Goal: Task Accomplishment & Management: Complete application form

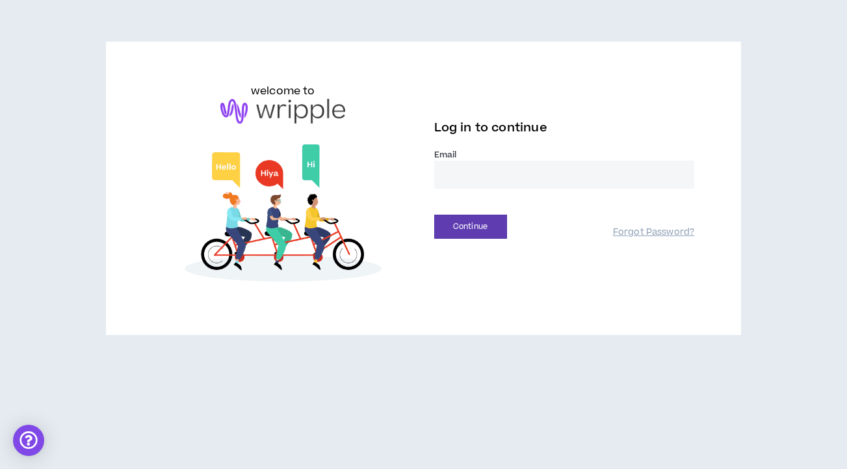
click at [474, 174] on input "email" at bounding box center [564, 175] width 261 height 28
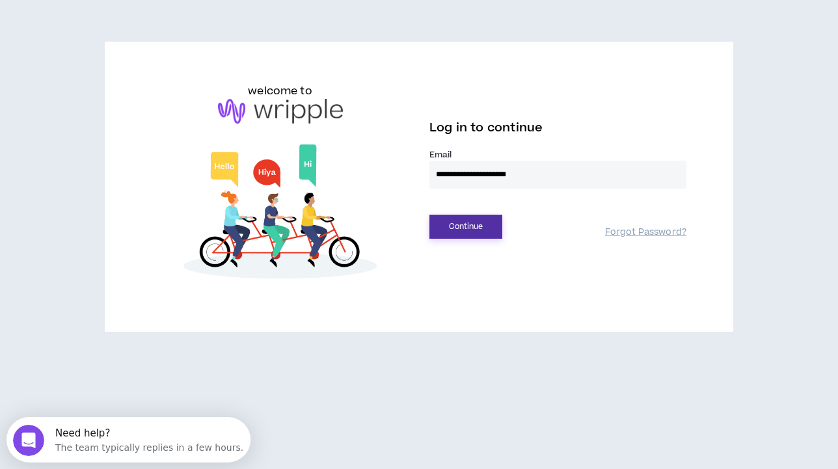
type input "**********"
click at [468, 227] on button "Continue" at bounding box center [465, 227] width 73 height 24
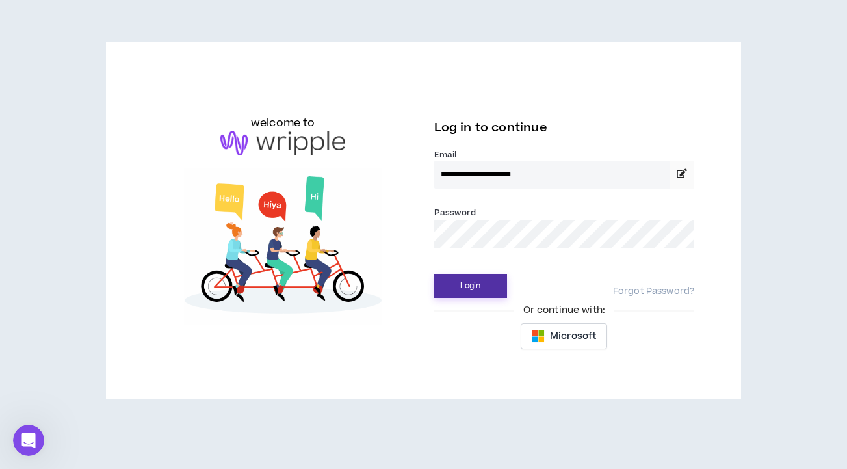
click at [468, 288] on button "Login" at bounding box center [470, 286] width 73 height 24
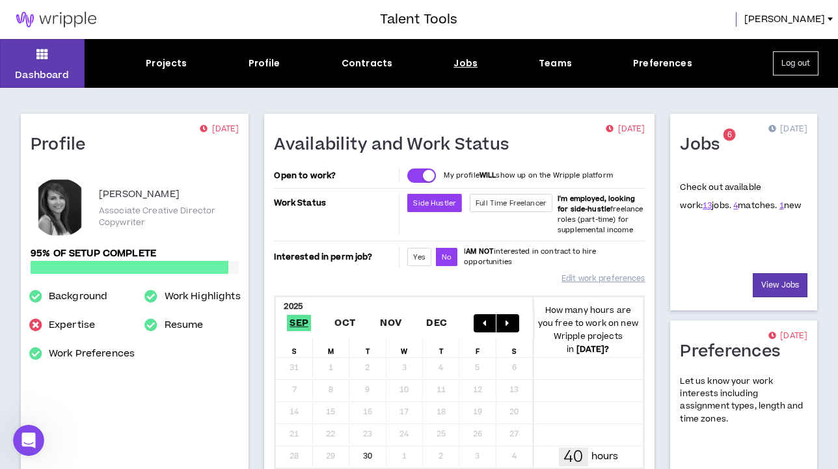
click at [459, 66] on div "Jobs" at bounding box center [465, 64] width 24 height 14
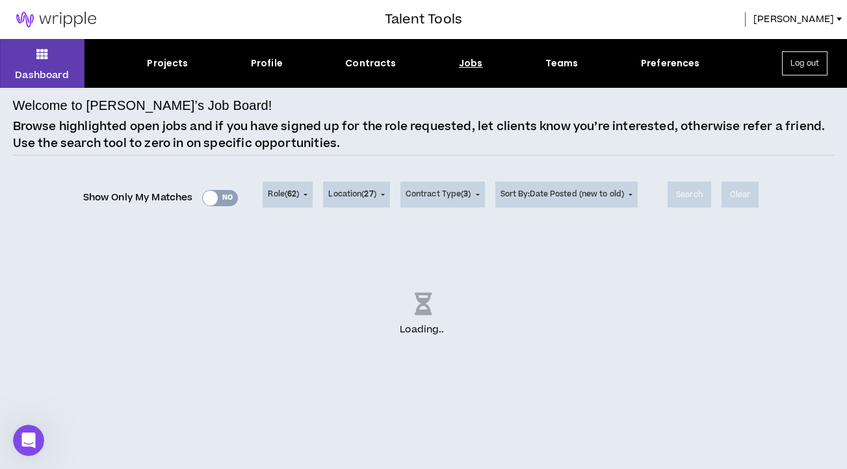
click at [228, 199] on div "Show Only My Matches Yes No" at bounding box center [160, 198] width 155 height 20
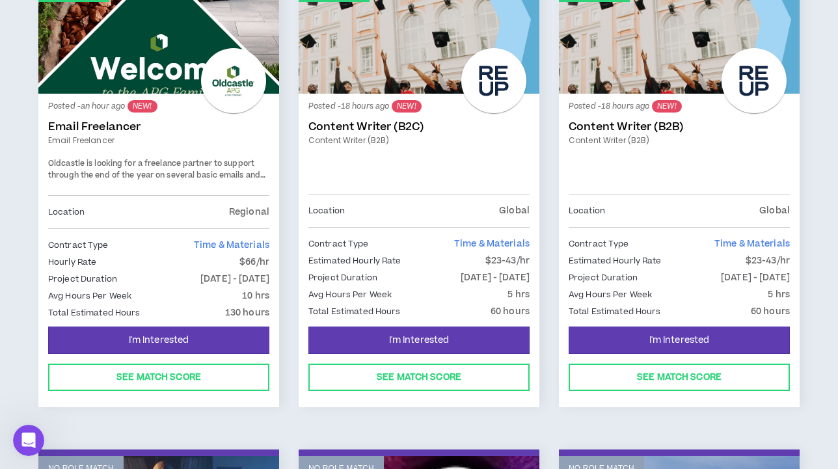
scroll to position [281, 0]
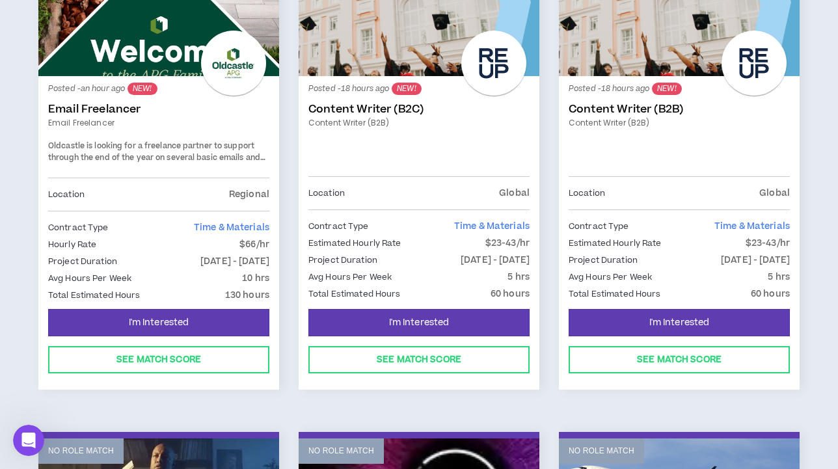
click at [168, 131] on div "Posted - an hour ago NEW! Email Freelancer Email Freelancer Oldcastle is lookin…" at bounding box center [158, 132] width 221 height 92
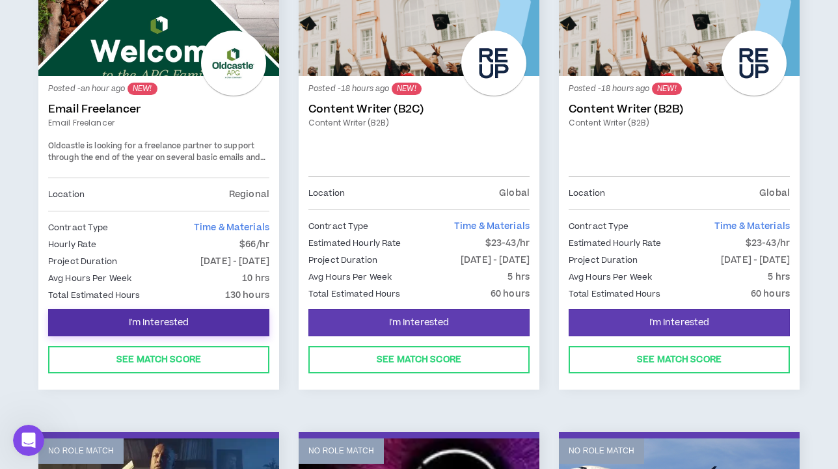
click at [159, 321] on span "I'm Interested" at bounding box center [159, 323] width 60 height 12
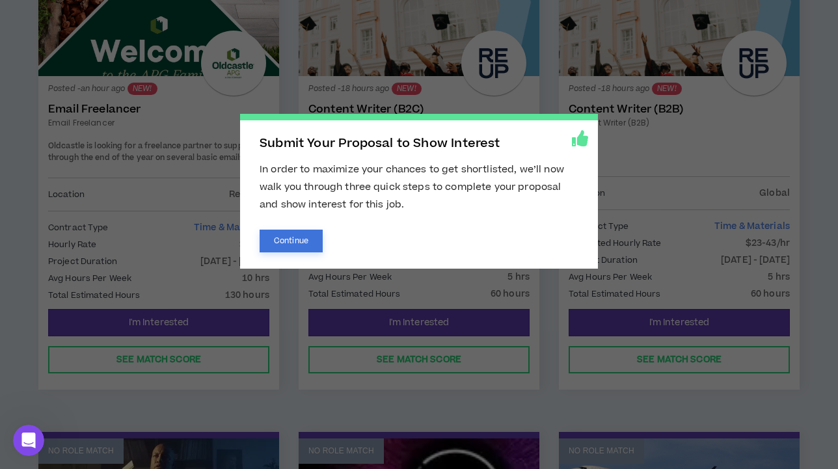
click at [292, 240] on button "Continue" at bounding box center [290, 241] width 63 height 23
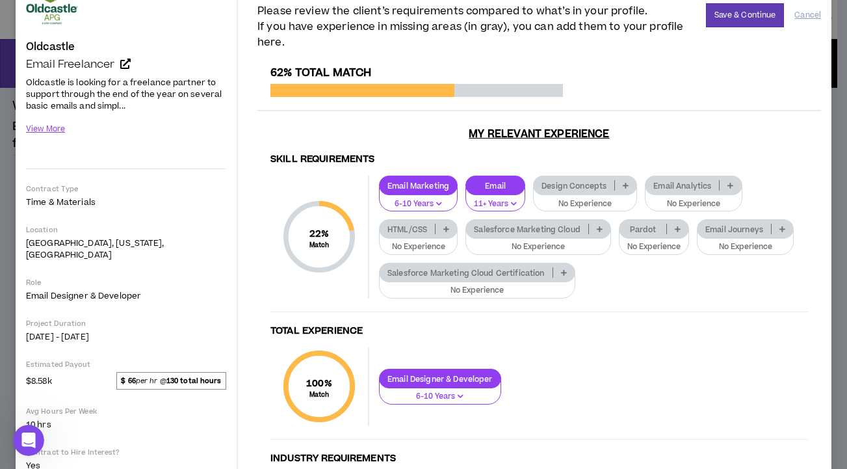
scroll to position [107, 0]
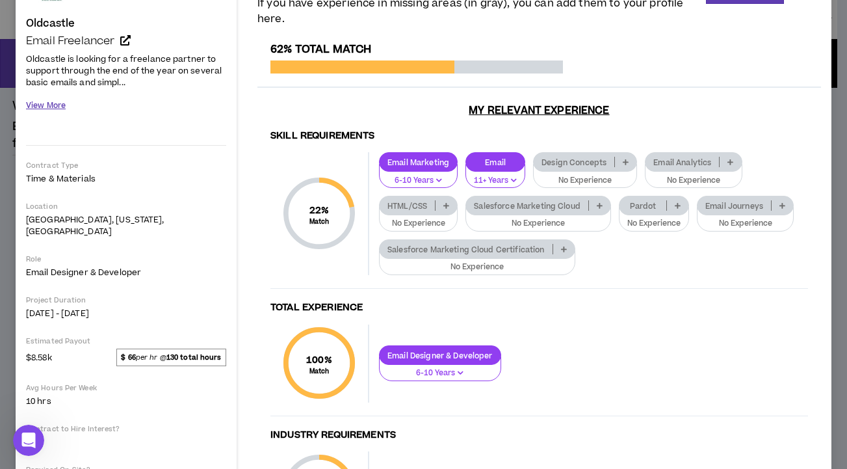
click at [41, 105] on button "View More" at bounding box center [46, 105] width 40 height 23
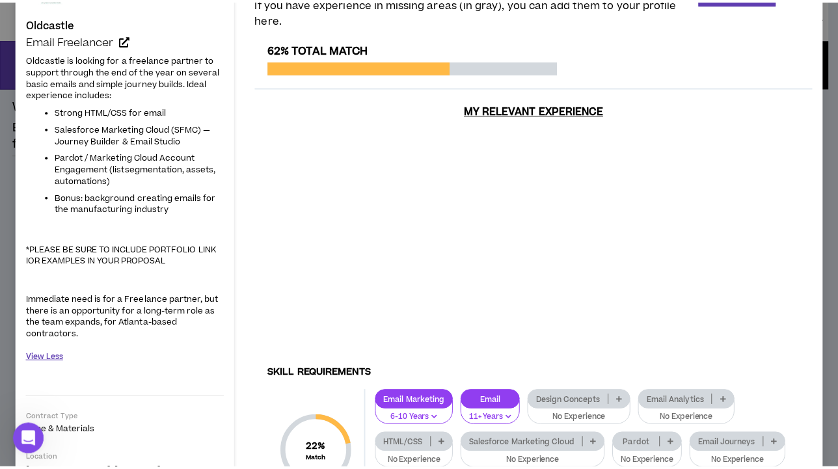
scroll to position [0, 0]
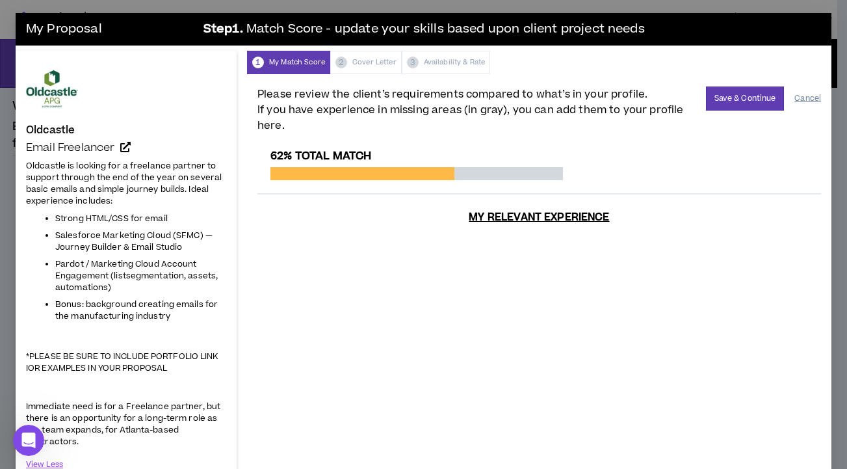
click at [795, 96] on button "Cancel" at bounding box center [808, 98] width 27 height 23
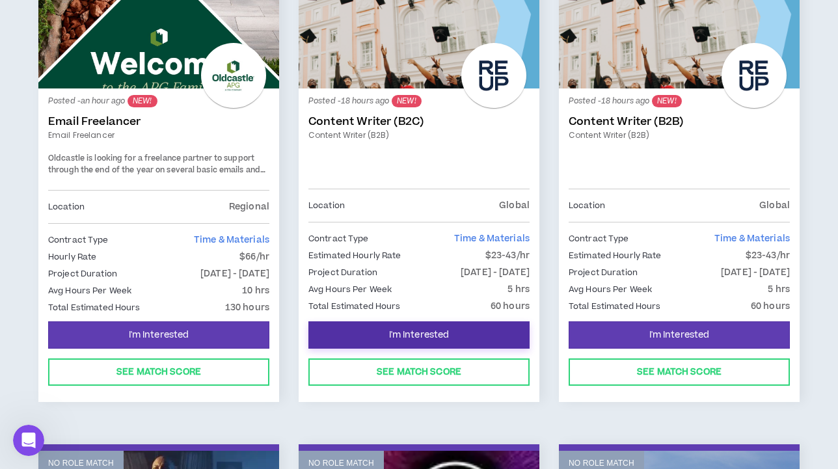
scroll to position [245, 0]
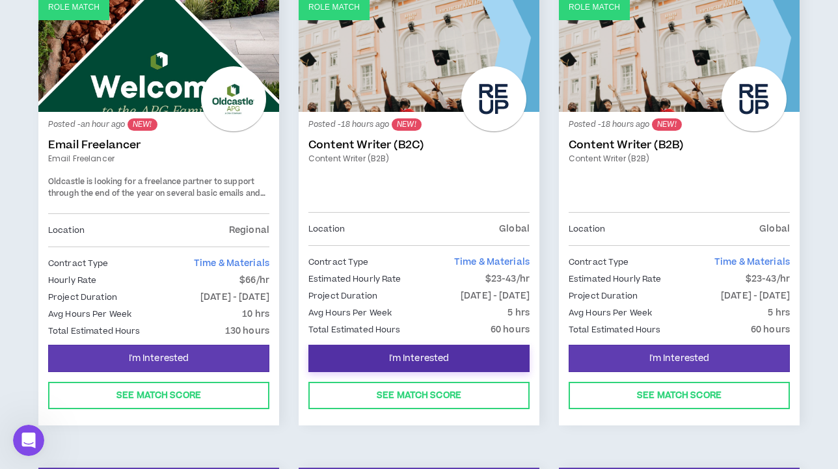
click at [429, 357] on span "I'm Interested" at bounding box center [419, 358] width 60 height 12
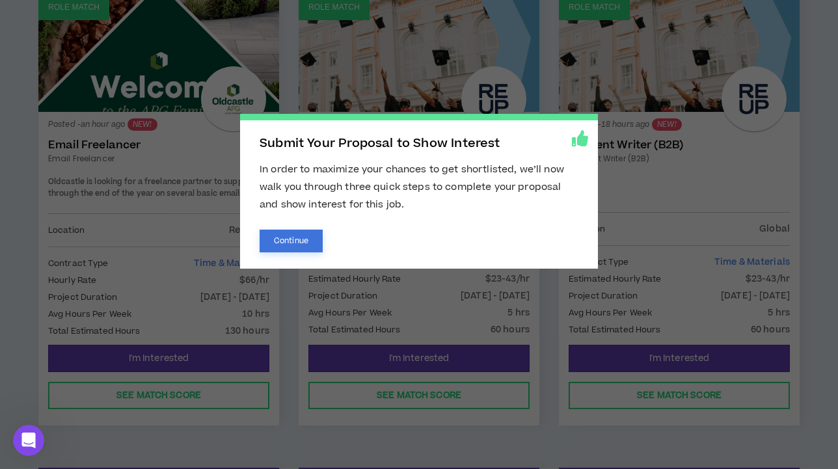
click at [285, 239] on button "Continue" at bounding box center [290, 241] width 63 height 23
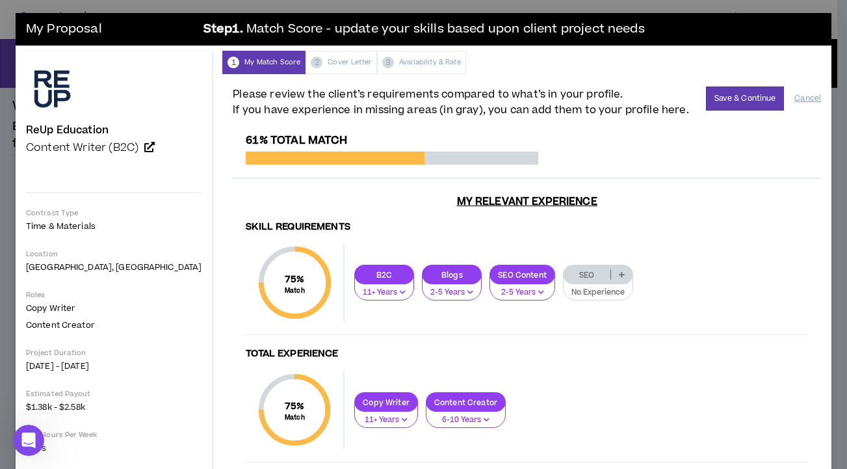
click at [619, 272] on icon at bounding box center [622, 274] width 6 height 7
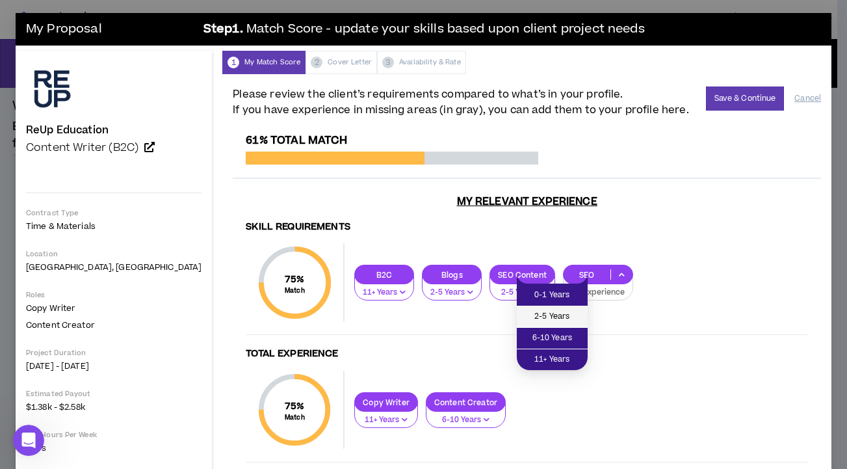
click at [564, 319] on span "2-5 Years" at bounding box center [552, 317] width 55 height 14
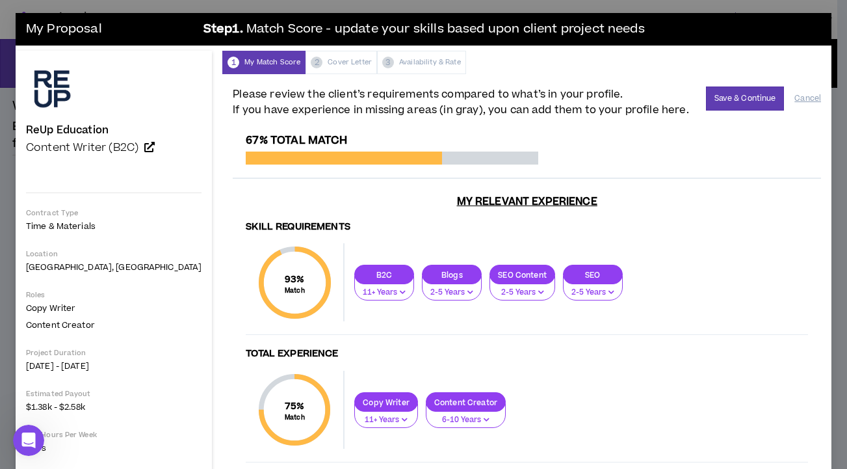
scroll to position [161, 0]
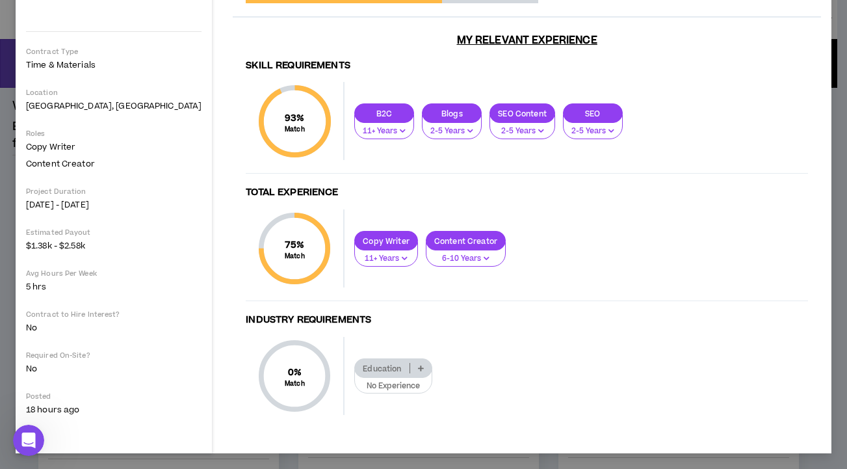
click at [410, 367] on p at bounding box center [420, 368] width 21 height 10
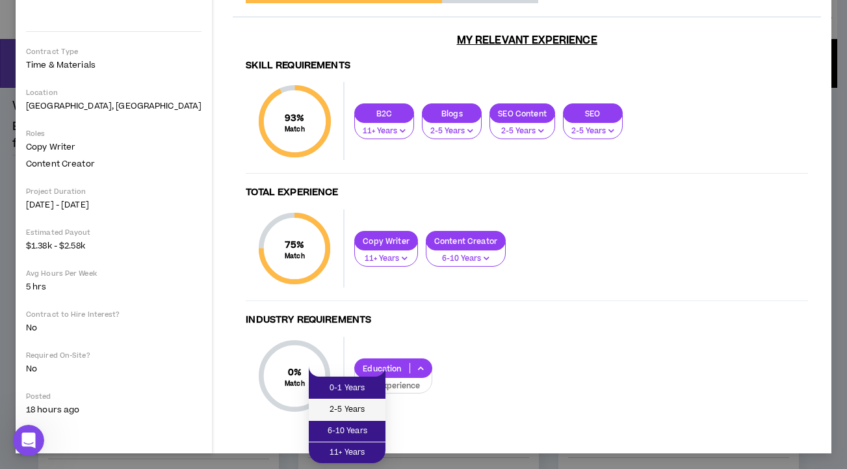
click at [354, 414] on span "2-5 Years" at bounding box center [347, 410] width 61 height 14
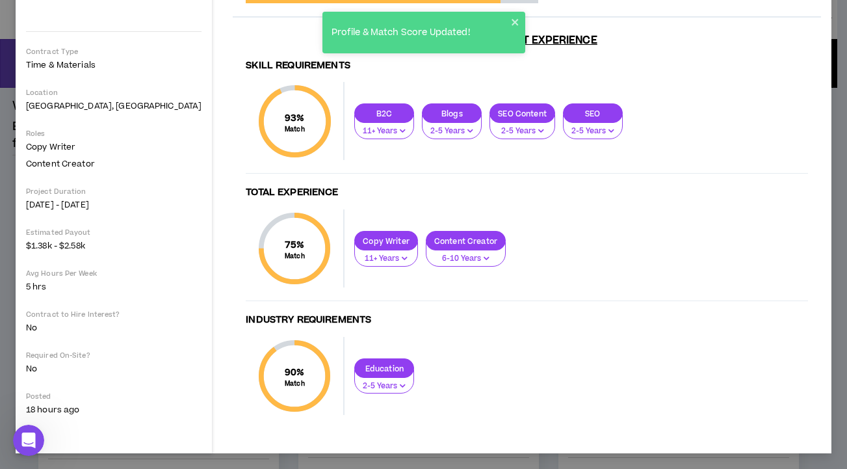
scroll to position [0, 0]
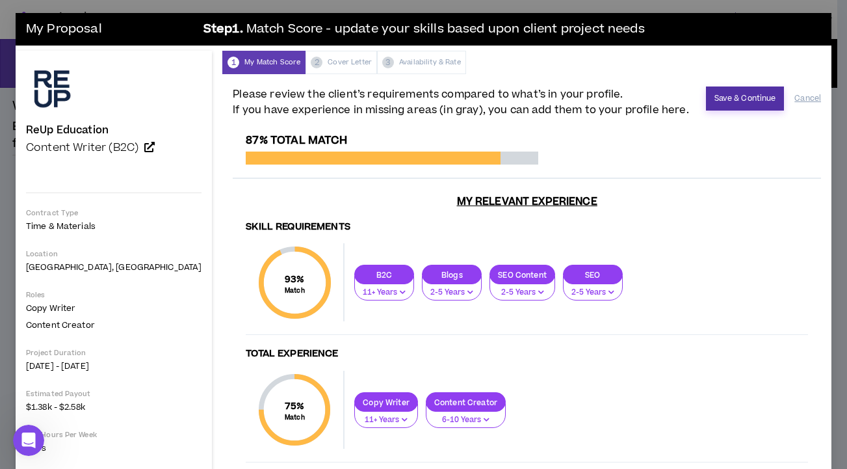
click at [721, 101] on button "Save & Continue" at bounding box center [745, 98] width 79 height 24
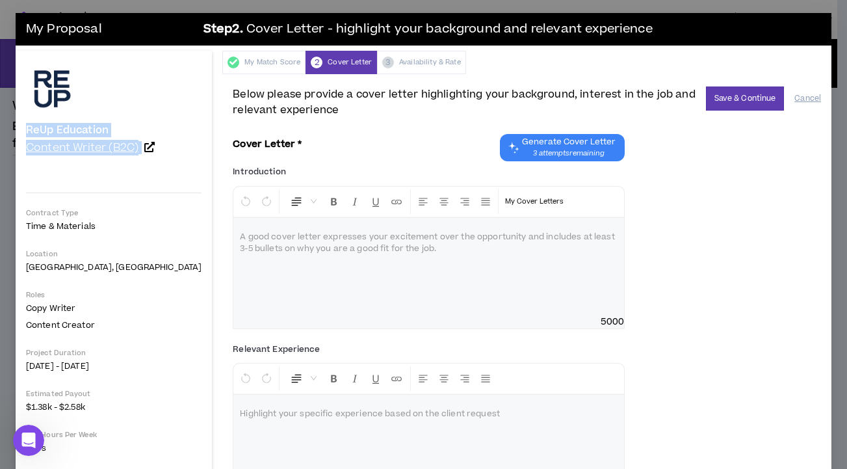
drag, startPoint x: 27, startPoint y: 126, endPoint x: 142, endPoint y: 147, distance: 117.6
click at [142, 147] on div "ReUp Education Content Writer (B2C) Contract Type Time & Materials Location Aus…" at bounding box center [114, 325] width 176 height 525
copy div "ReUp Education Content Writer (B2C)"
click at [238, 251] on div at bounding box center [428, 267] width 391 height 98
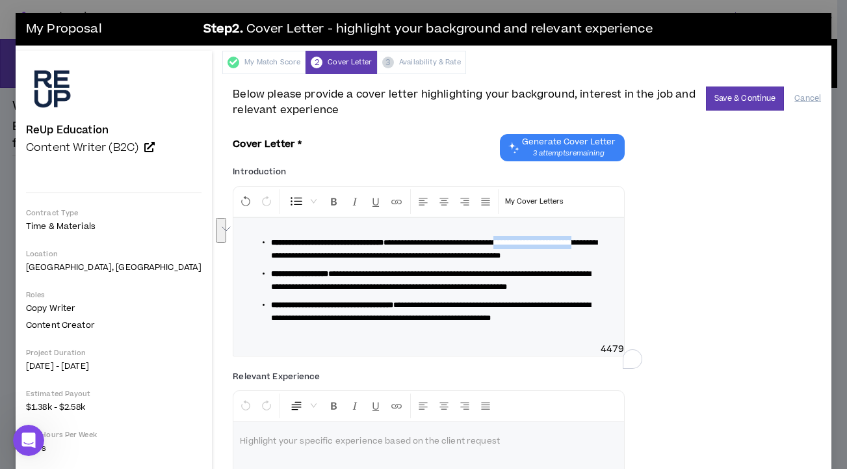
drag, startPoint x: 524, startPoint y: 243, endPoint x: 310, endPoint y: 258, distance: 214.5
click at [310, 258] on span "**********" at bounding box center [434, 249] width 326 height 21
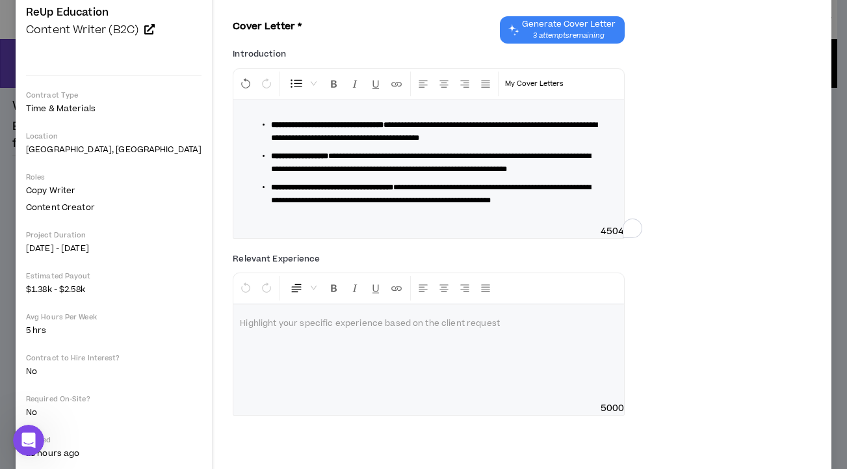
scroll to position [148, 0]
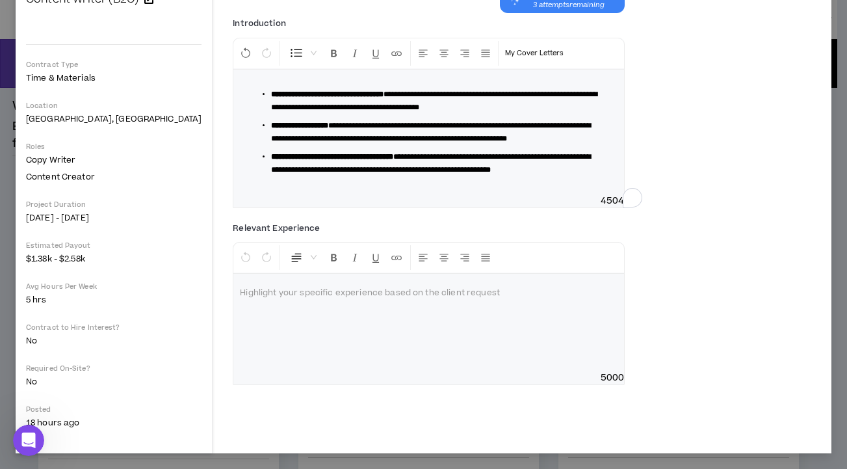
click at [277, 331] on div at bounding box center [428, 323] width 391 height 98
drag, startPoint x: 394, startPoint y: 319, endPoint x: 295, endPoint y: 319, distance: 99.5
click at [295, 300] on p "**********" at bounding box center [429, 293] width 378 height 13
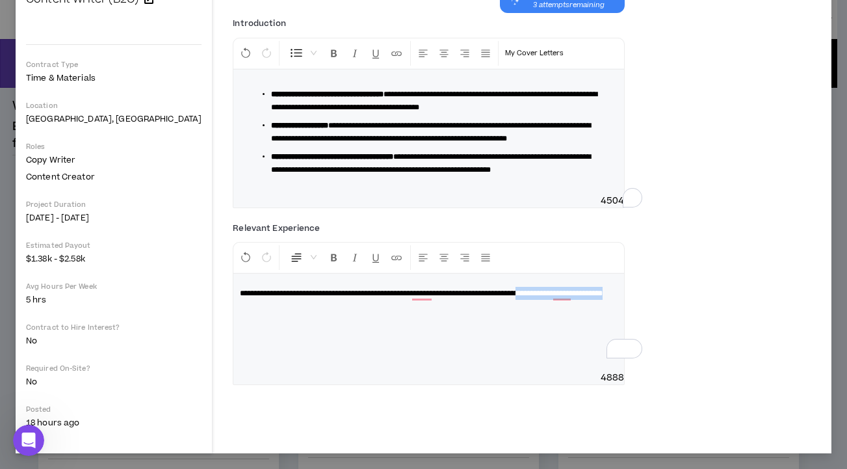
drag, startPoint x: 564, startPoint y: 319, endPoint x: 565, endPoint y: 326, distance: 7.9
click at [565, 300] on p "**********" at bounding box center [429, 293] width 378 height 13
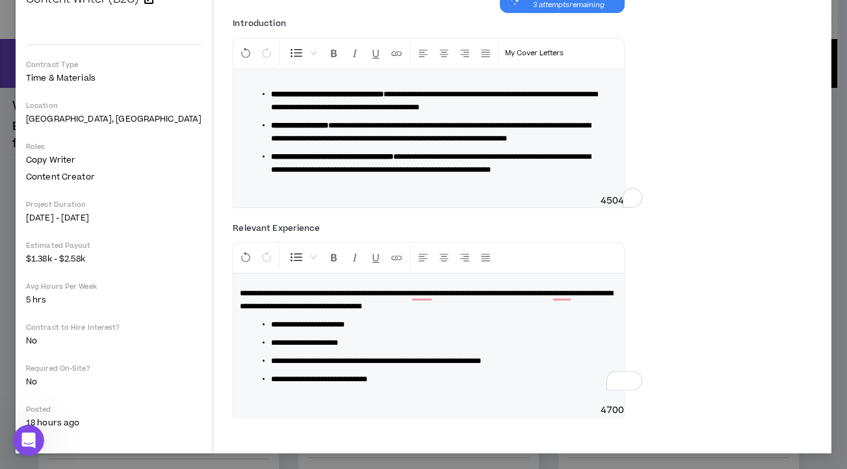
click at [564, 310] on span "**********" at bounding box center [426, 299] width 373 height 21
click at [240, 310] on span "**********" at bounding box center [426, 299] width 373 height 21
click at [521, 313] on p "**********" at bounding box center [429, 300] width 378 height 26
click at [386, 386] on li "**********" at bounding box center [434, 379] width 326 height 13
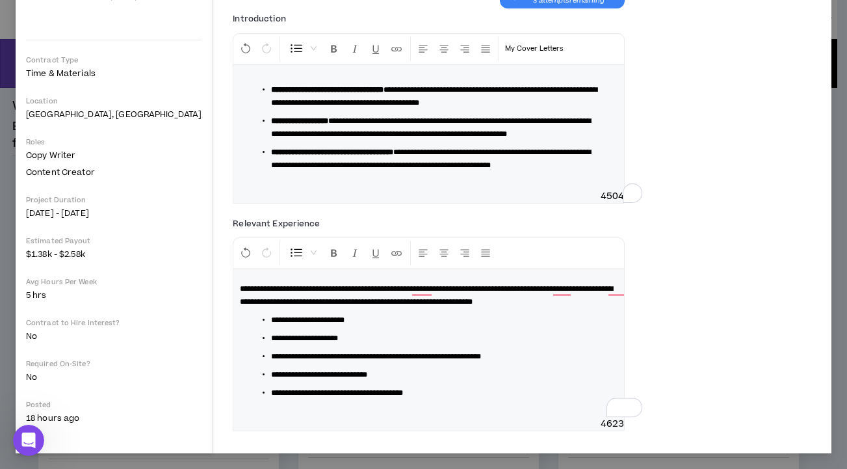
click at [356, 378] on span "**********" at bounding box center [319, 375] width 96 height 8
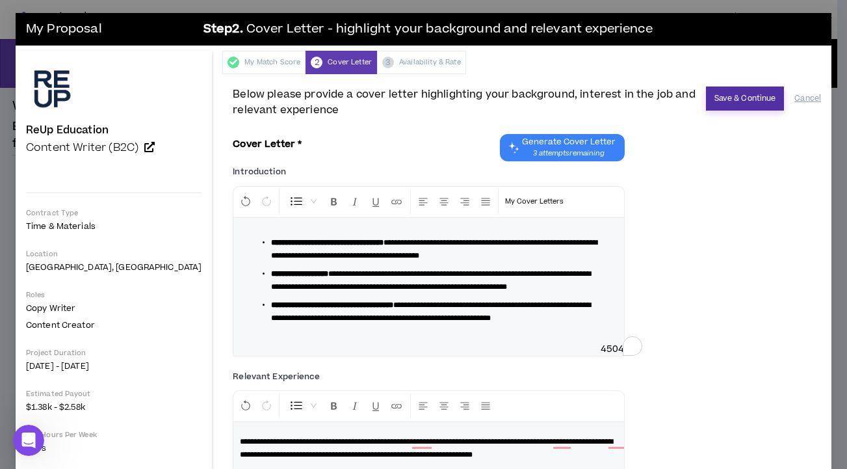
click at [727, 101] on button "Save & Continue" at bounding box center [745, 98] width 79 height 24
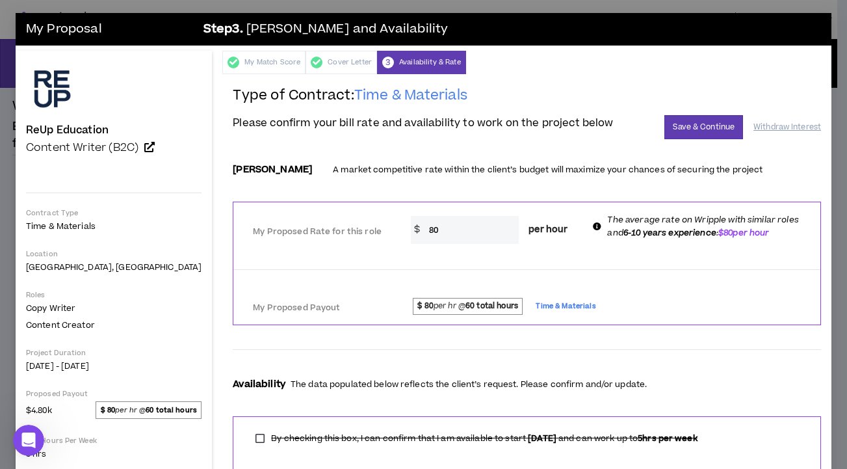
click at [411, 229] on div "$ 80 per hour" at bounding box center [495, 230] width 168 height 28
type input "43"
click at [683, 132] on button "Save & Continue" at bounding box center [704, 127] width 79 height 24
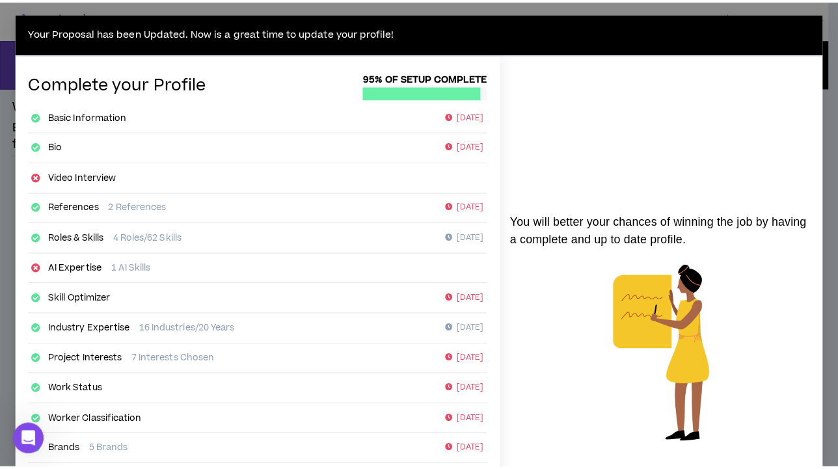
scroll to position [215, 0]
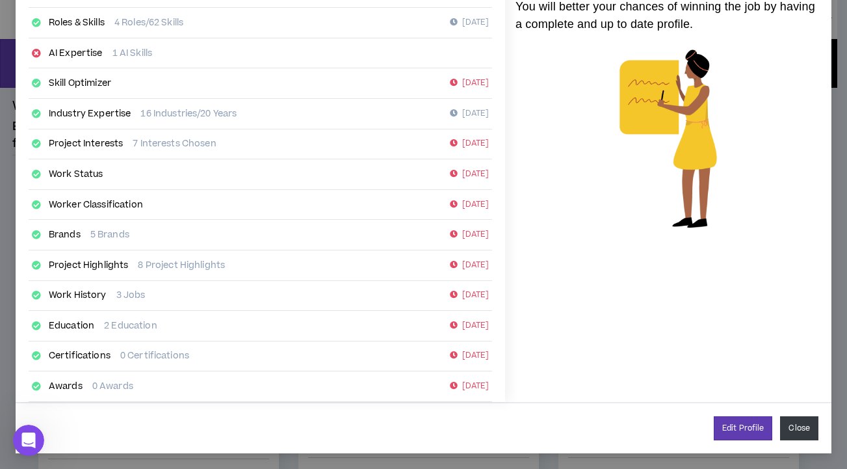
click at [789, 432] on button "Close" at bounding box center [799, 428] width 38 height 24
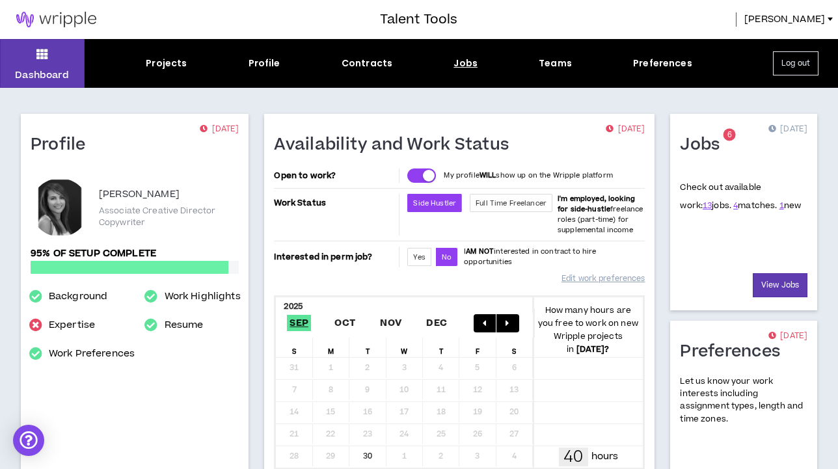
click at [462, 66] on div "Jobs" at bounding box center [465, 64] width 24 height 14
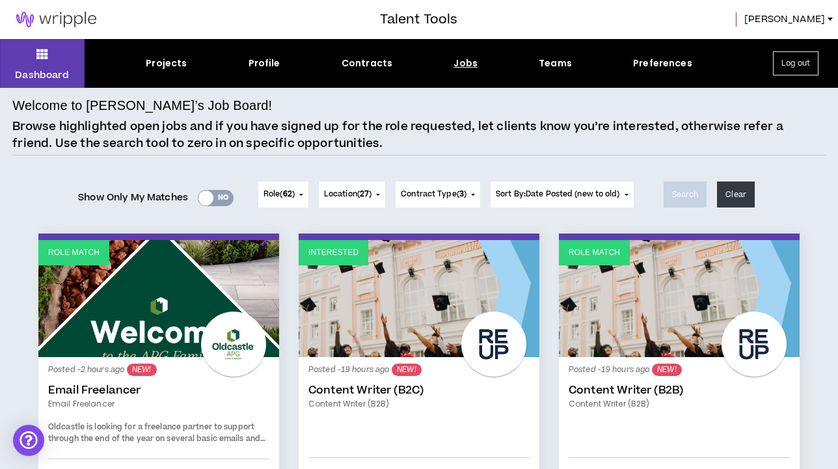
scroll to position [166, 0]
